Goal: Navigation & Orientation: Find specific page/section

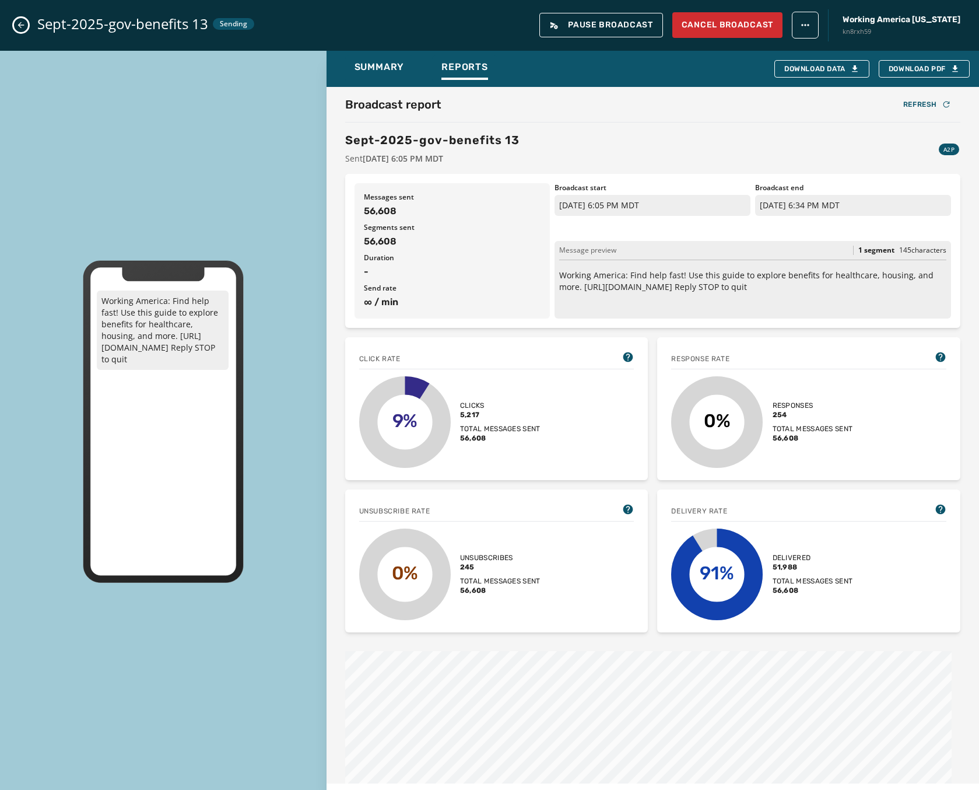
click at [25, 23] on icon "Close admin drawer" at bounding box center [20, 24] width 9 height 9
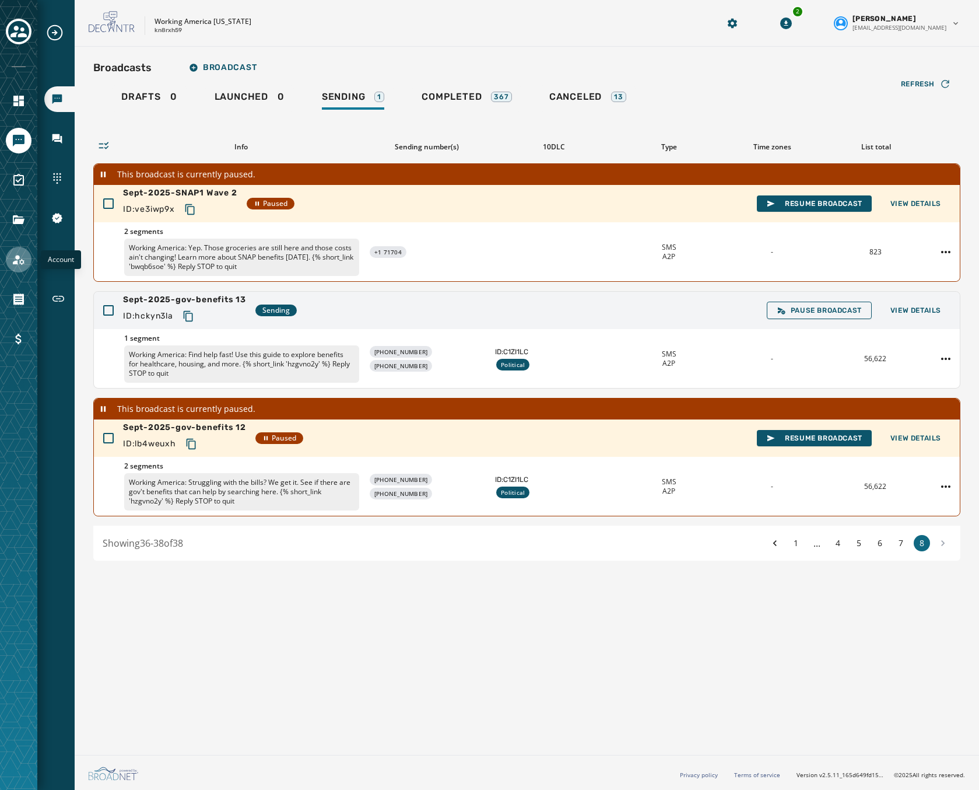
click at [19, 258] on icon "Navigate to Account" at bounding box center [19, 260] width 12 height 10
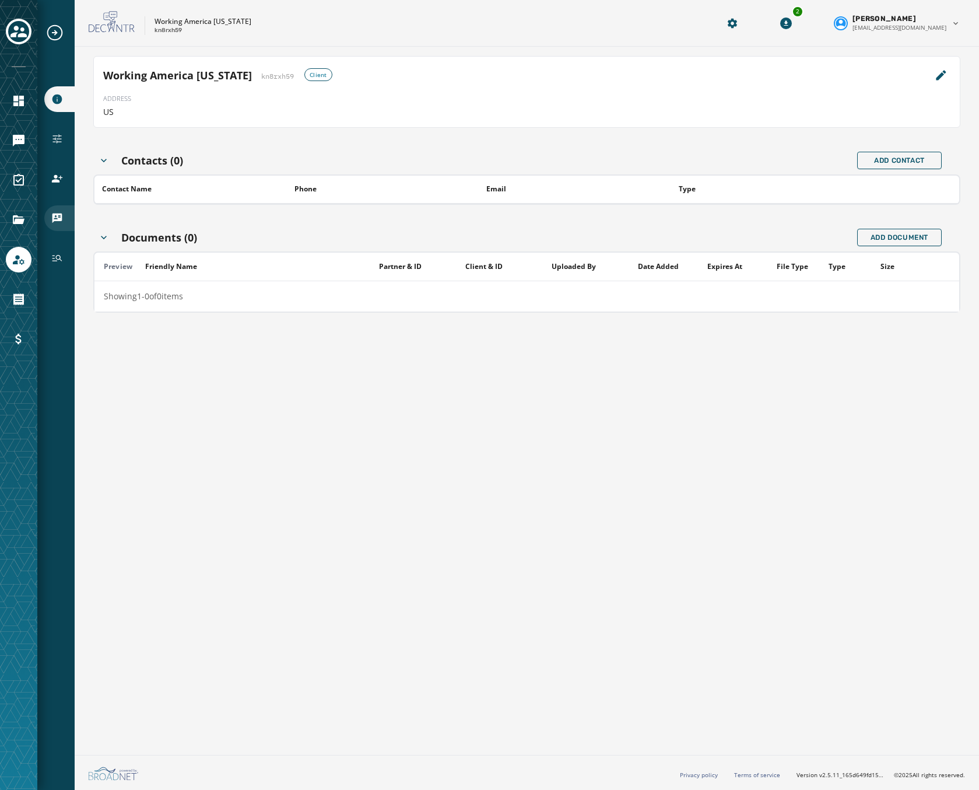
click at [52, 215] on icon "Navigate to vCards" at bounding box center [57, 218] width 12 height 12
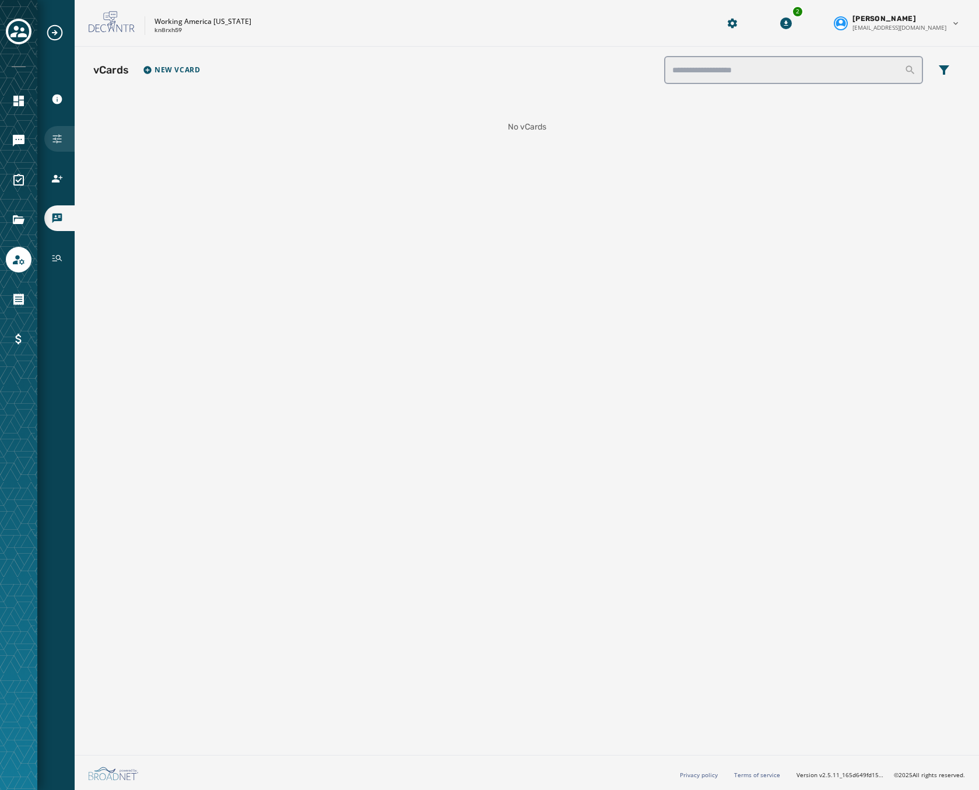
click at [54, 137] on icon "Navigate to Configuration" at bounding box center [57, 139] width 12 height 12
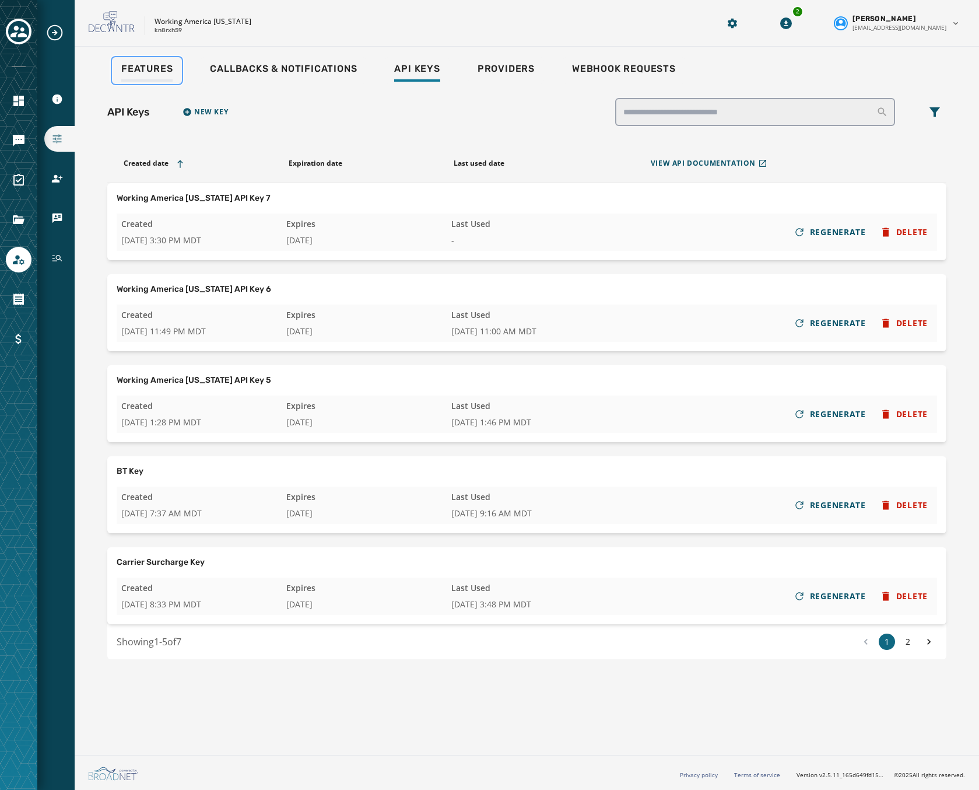
click at [128, 66] on span "Features" at bounding box center [146, 69] width 51 height 12
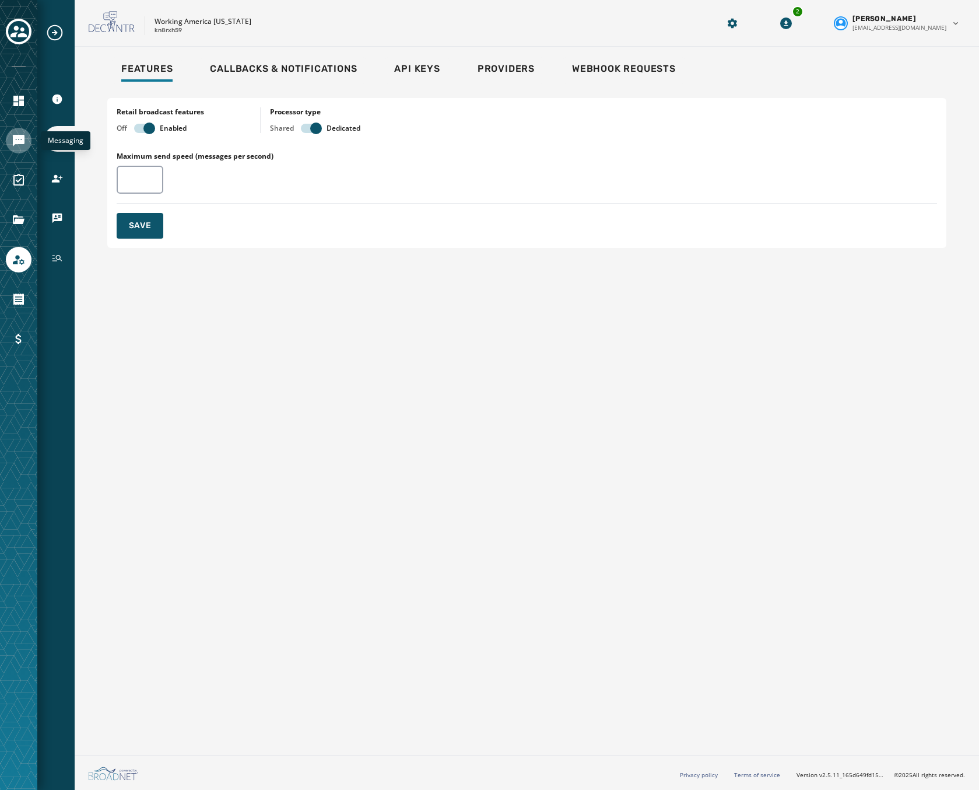
click at [20, 149] on link "Navigate to Messaging" at bounding box center [19, 141] width 26 height 26
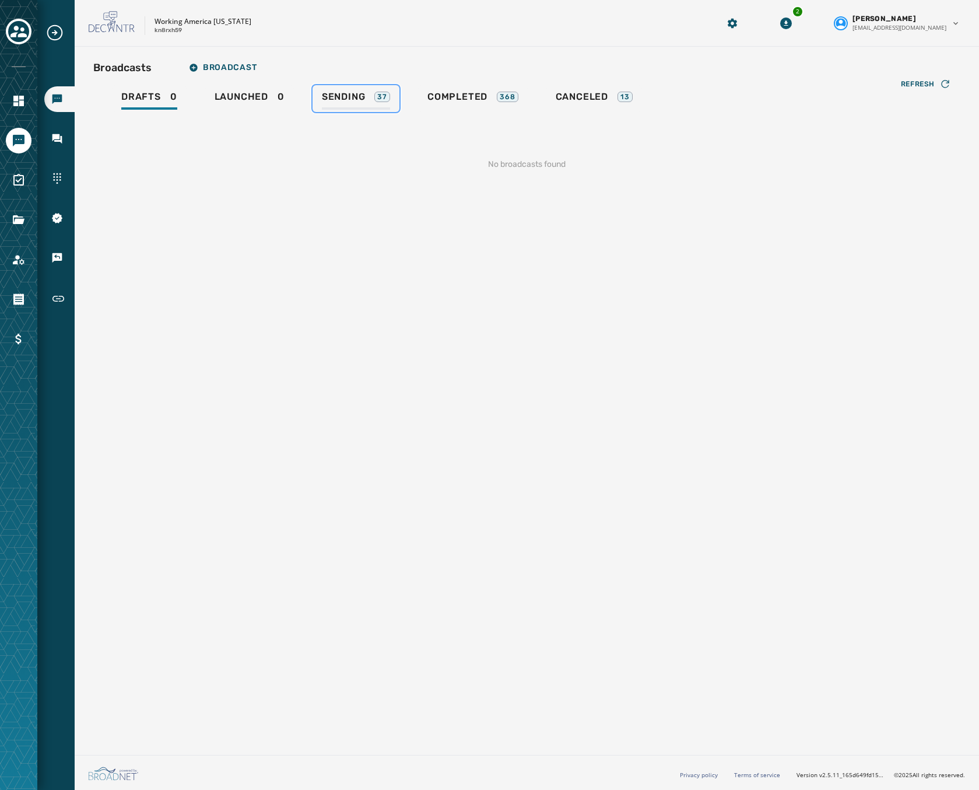
click at [333, 89] on link "Sending 37" at bounding box center [356, 98] width 87 height 27
